Goal: Information Seeking & Learning: Learn about a topic

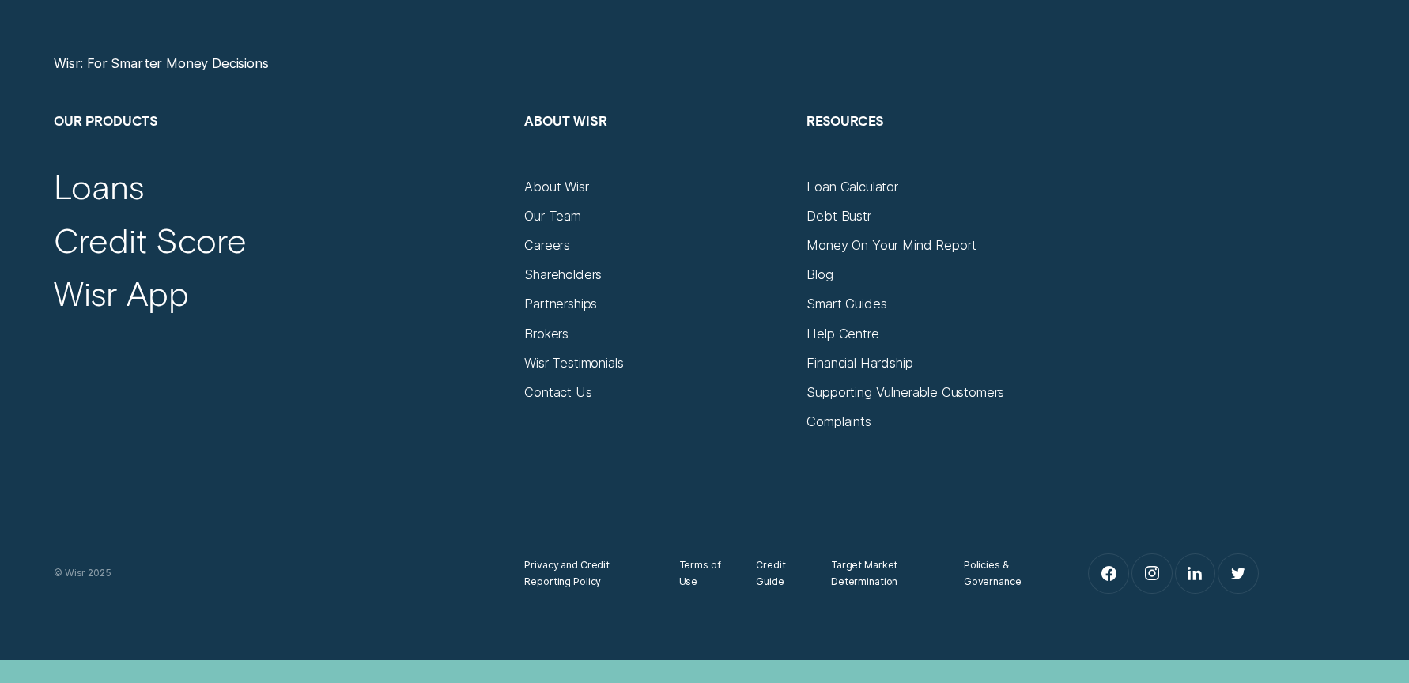
scroll to position [6342, 0]
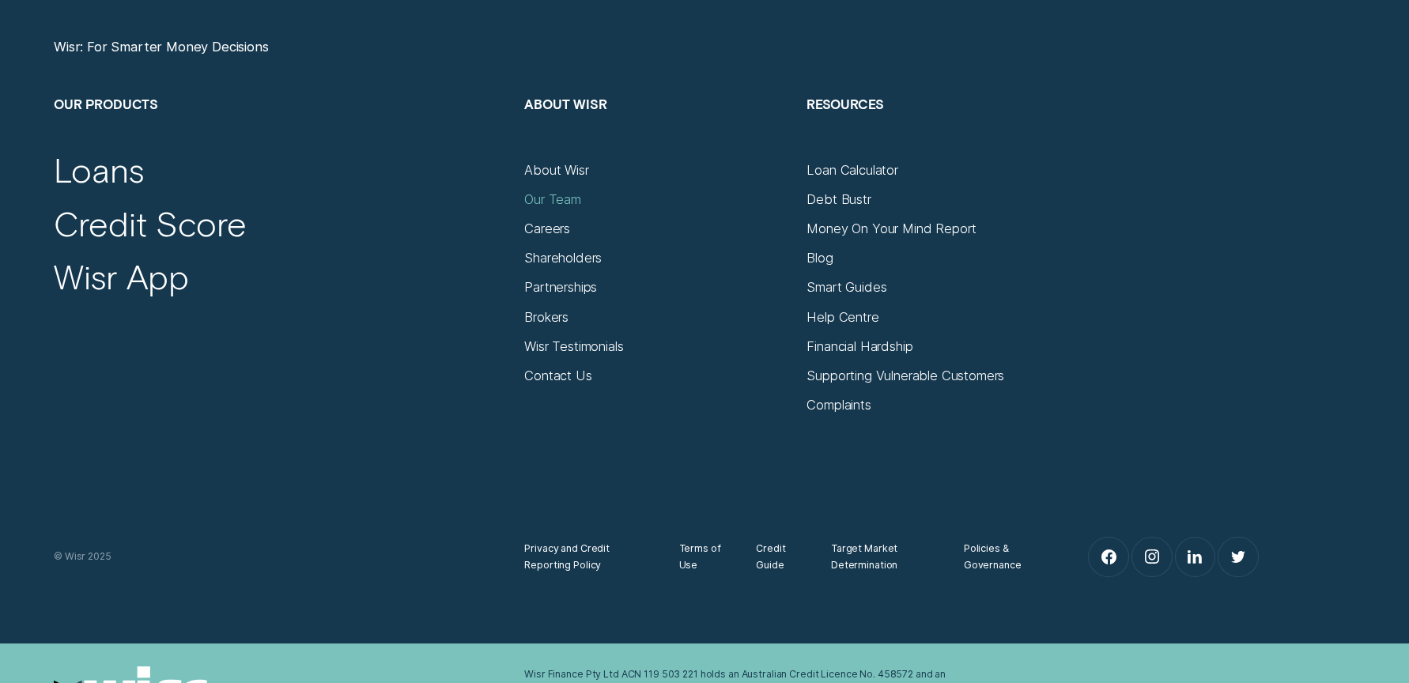
click at [524, 200] on div "Our Team" at bounding box center [552, 199] width 57 height 17
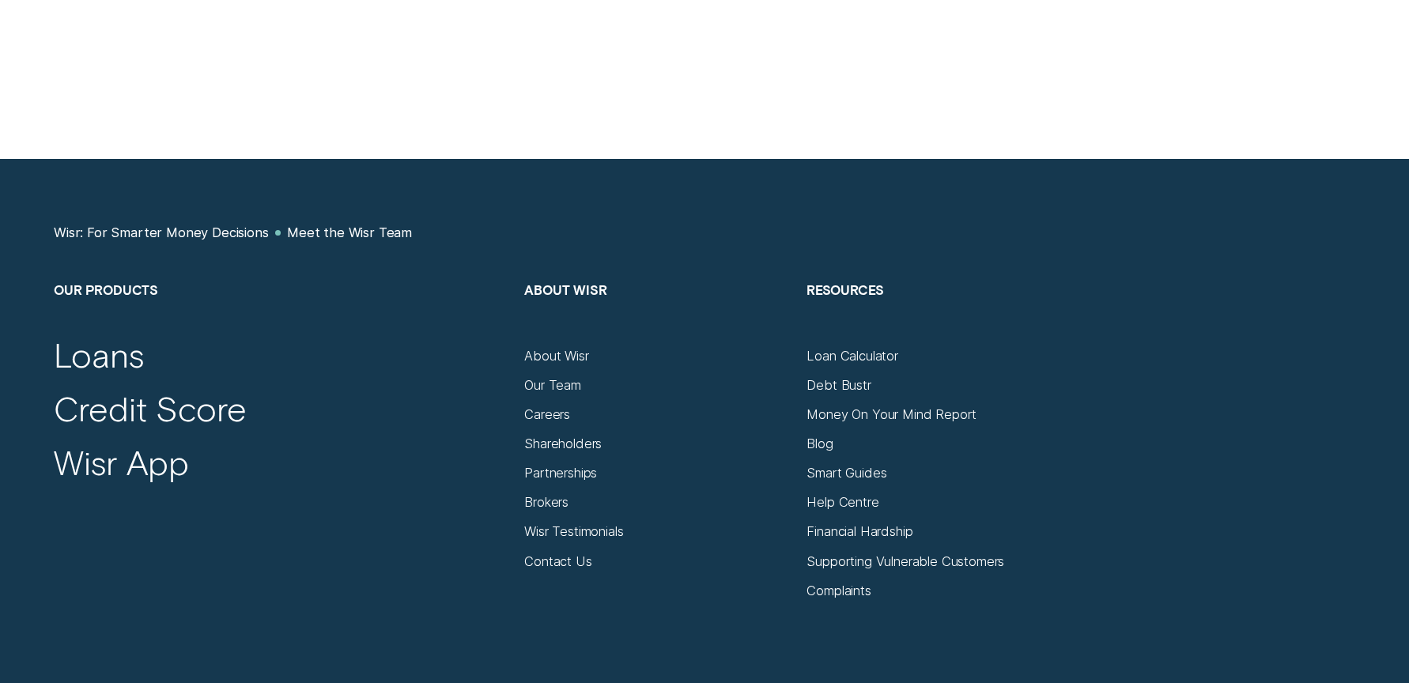
scroll to position [1826, 0]
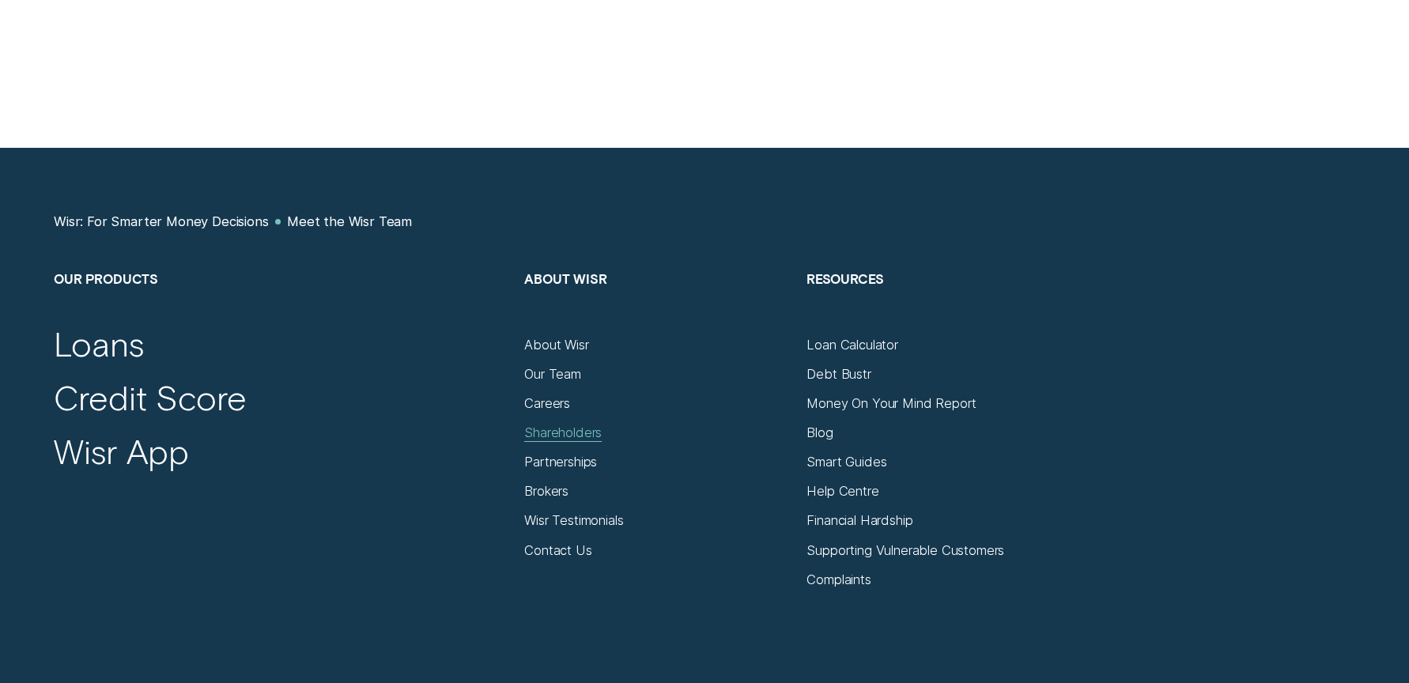
click at [581, 428] on div "Shareholders" at bounding box center [562, 433] width 77 height 17
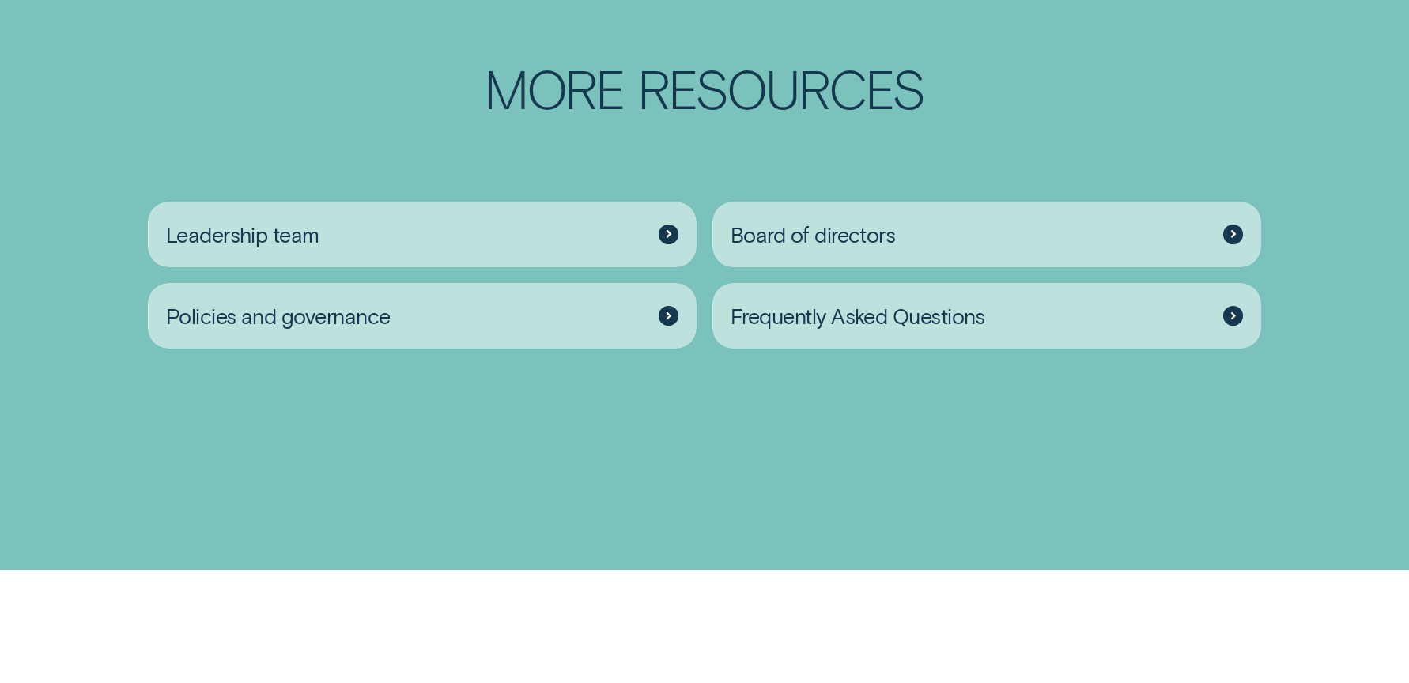
scroll to position [2529, 0]
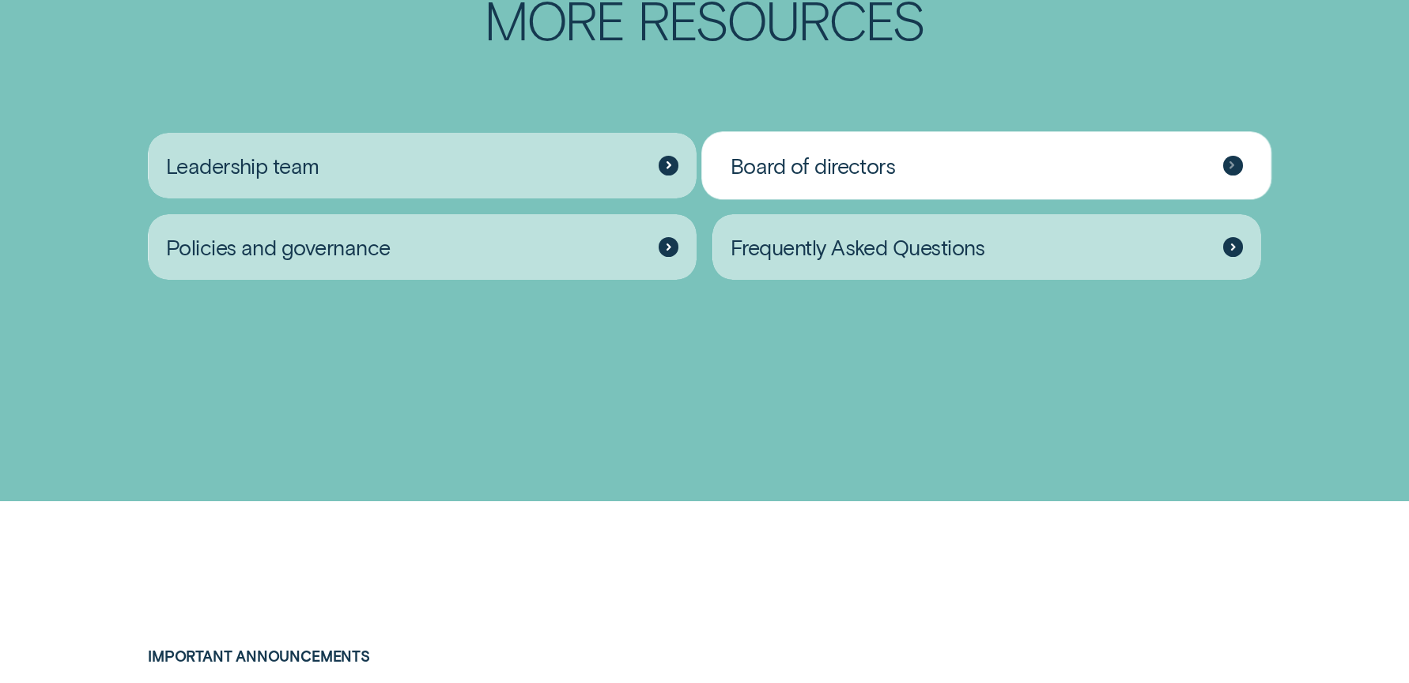
click at [815, 183] on div "Board of directors" at bounding box center [986, 166] width 549 height 66
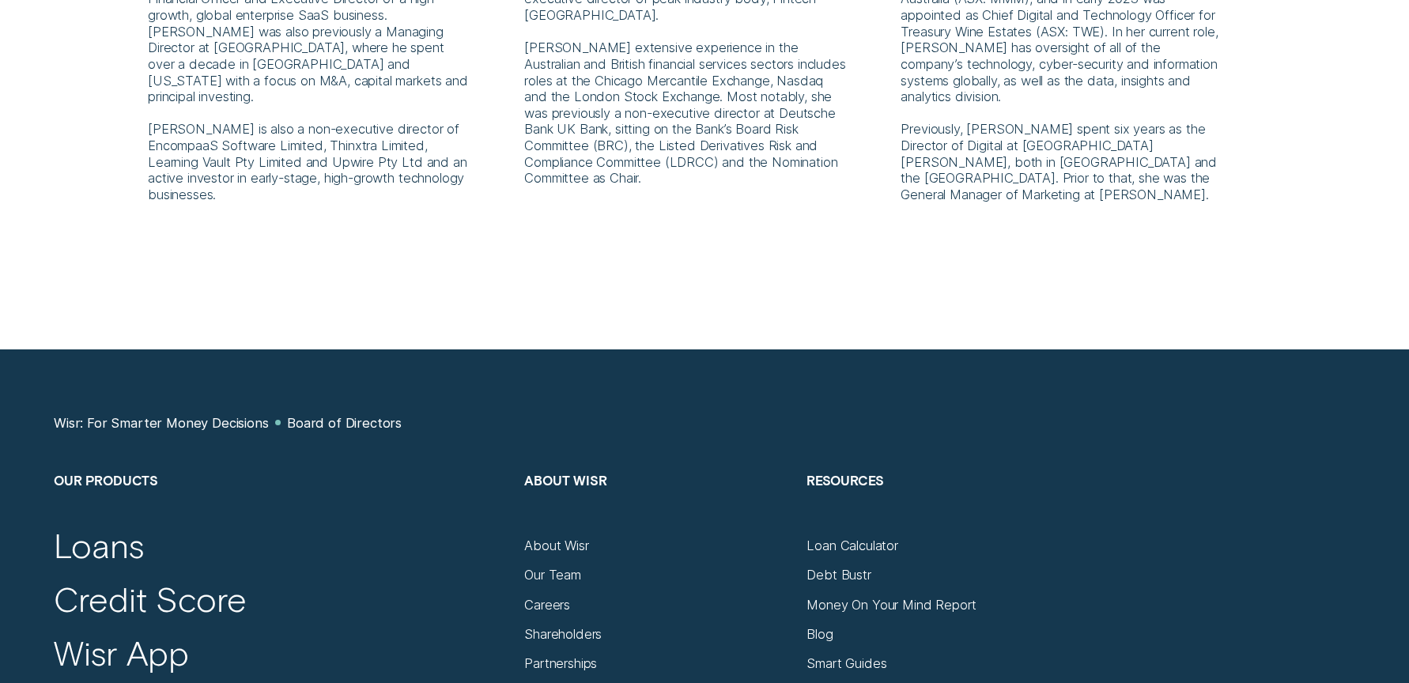
scroll to position [1288, 0]
